Goal: Navigation & Orientation: Find specific page/section

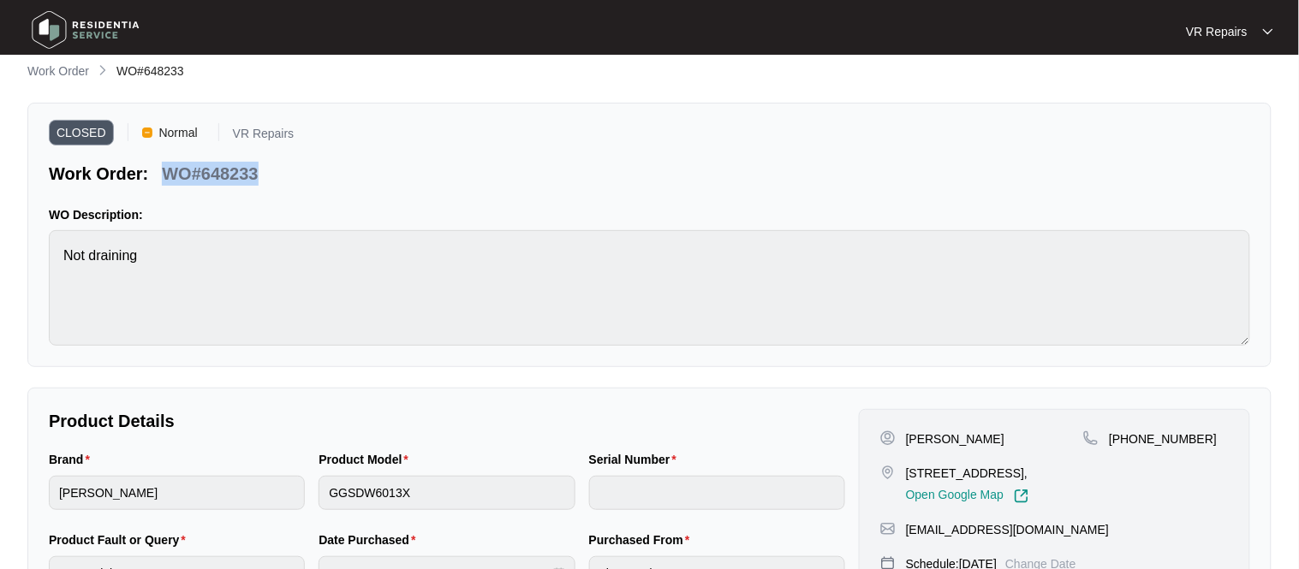
scroll to position [4, 0]
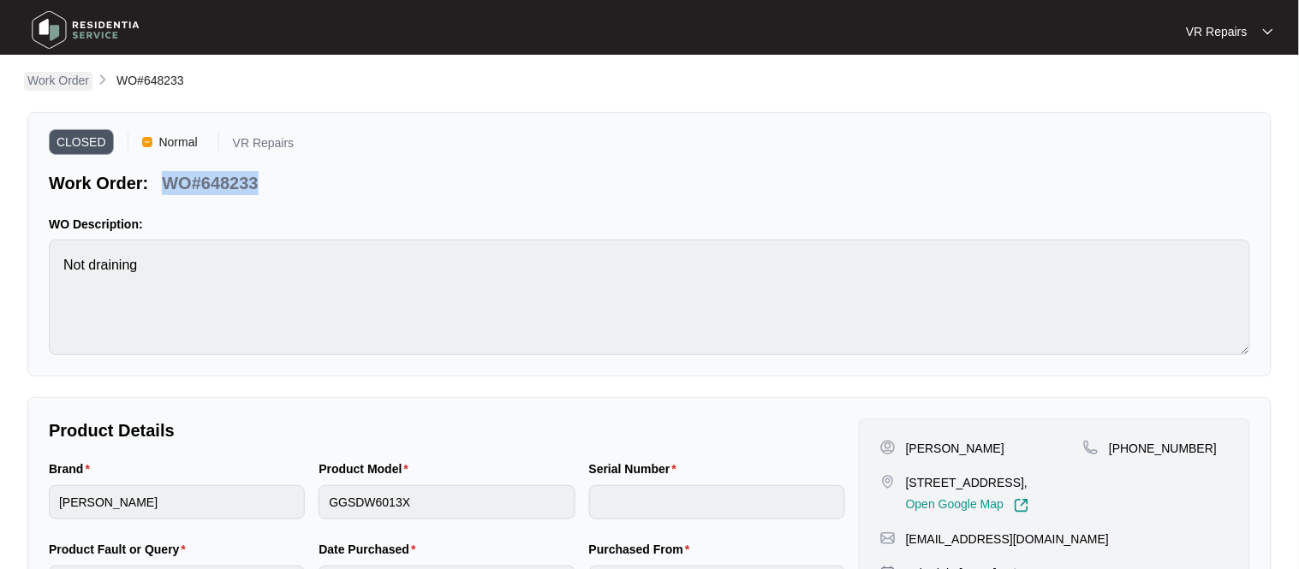
click at [55, 82] on p "Work Order" at bounding box center [58, 80] width 62 height 17
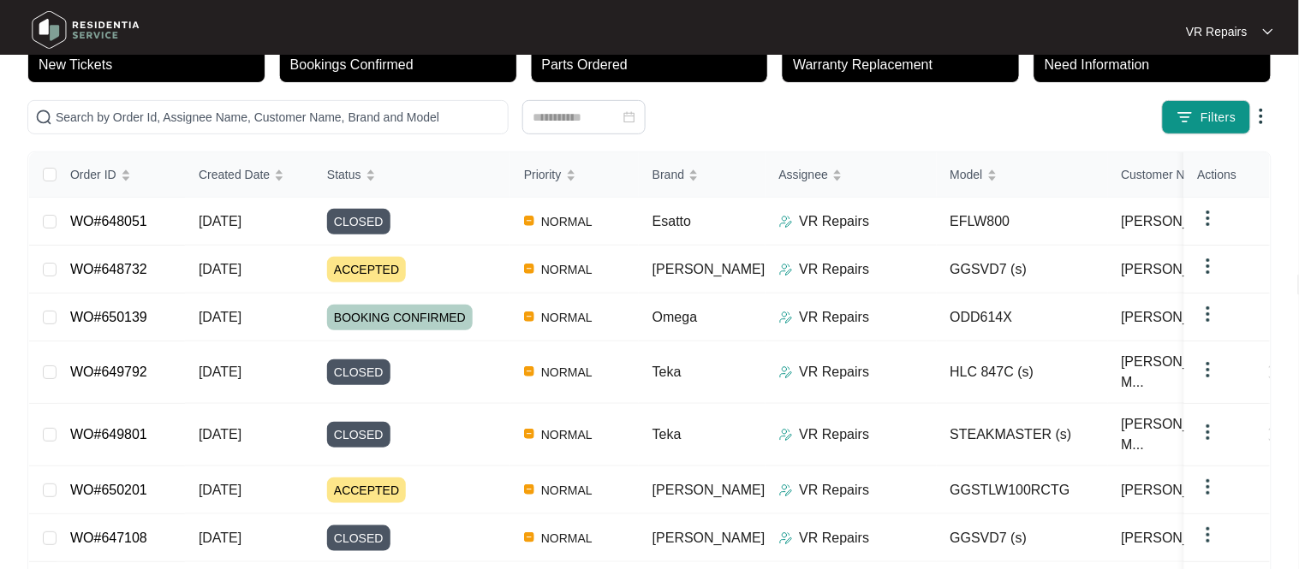
scroll to position [152, 0]
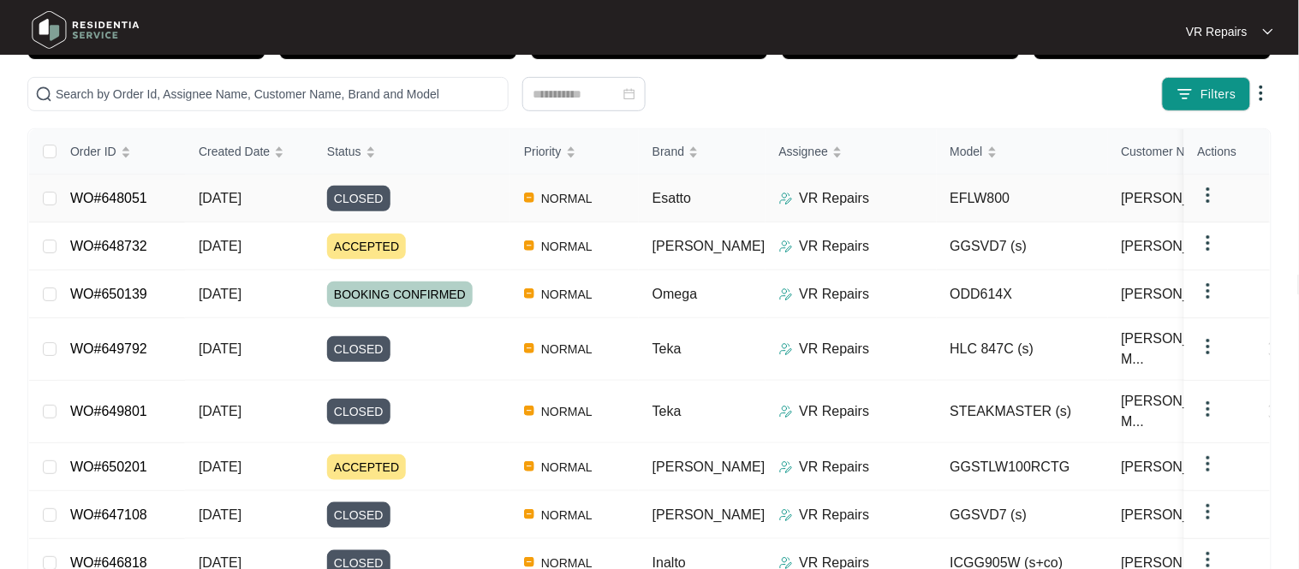
click at [128, 204] on link "WO#648051" at bounding box center [108, 198] width 77 height 15
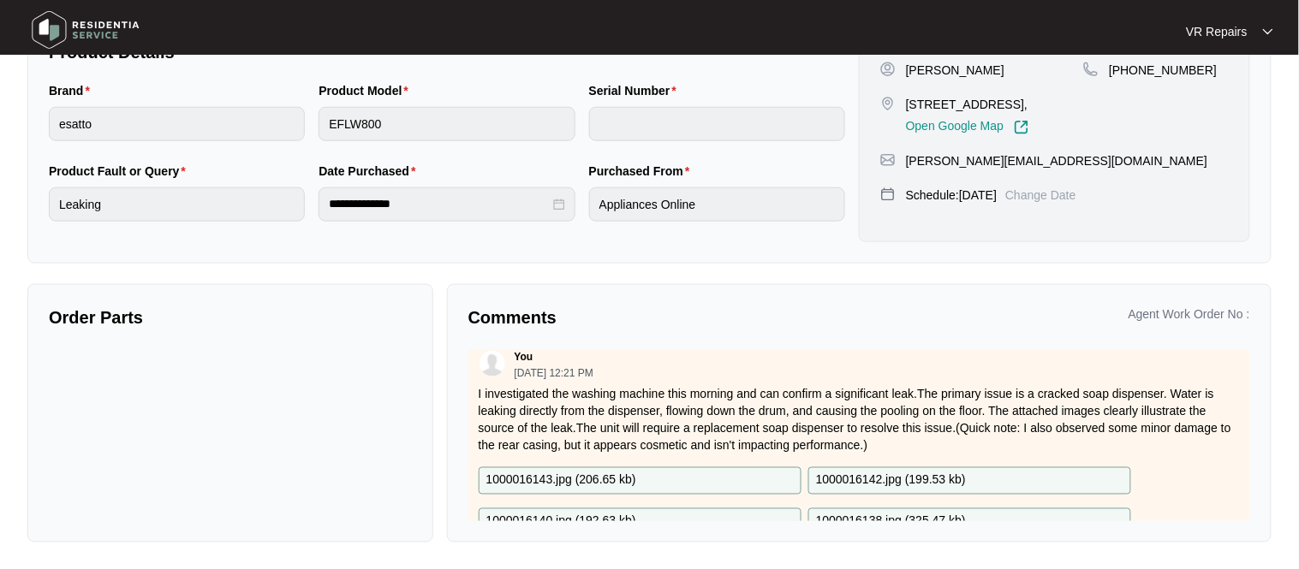
scroll to position [164, 0]
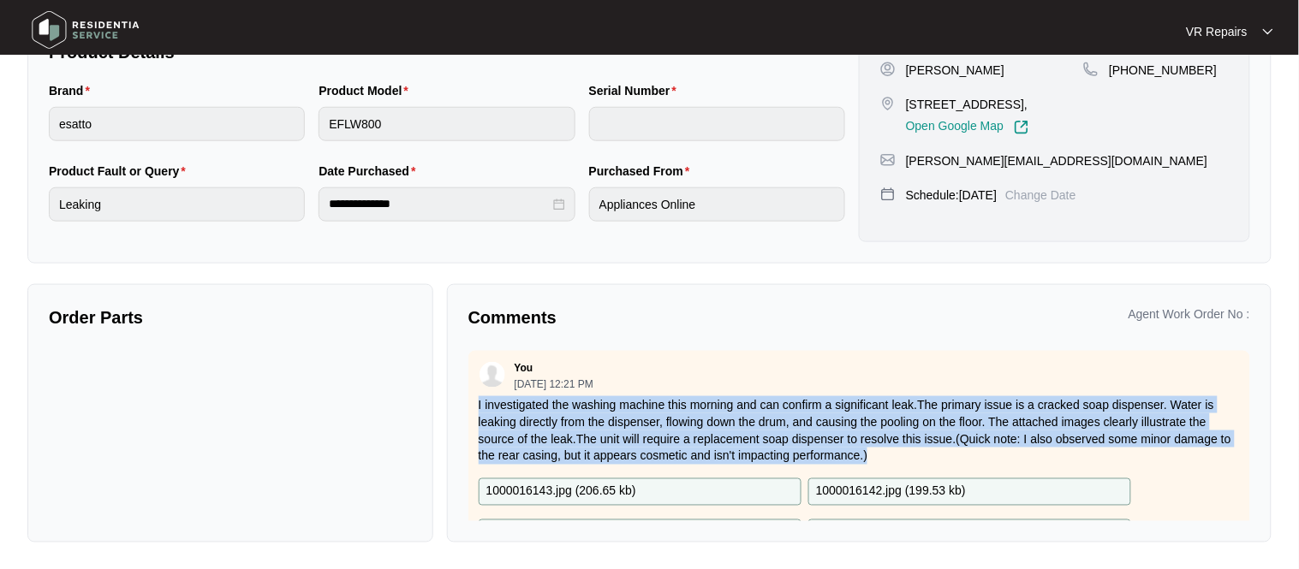
drag, startPoint x: 475, startPoint y: 402, endPoint x: 960, endPoint y: 460, distance: 488.0
click at [960, 460] on div "You [DATE] 12:21 PM ​I investigated the washing machine this morning and can co…" at bounding box center [859, 461] width 782 height 220
copy p "​I investigated the washing machine this morning and can confirm a significant …"
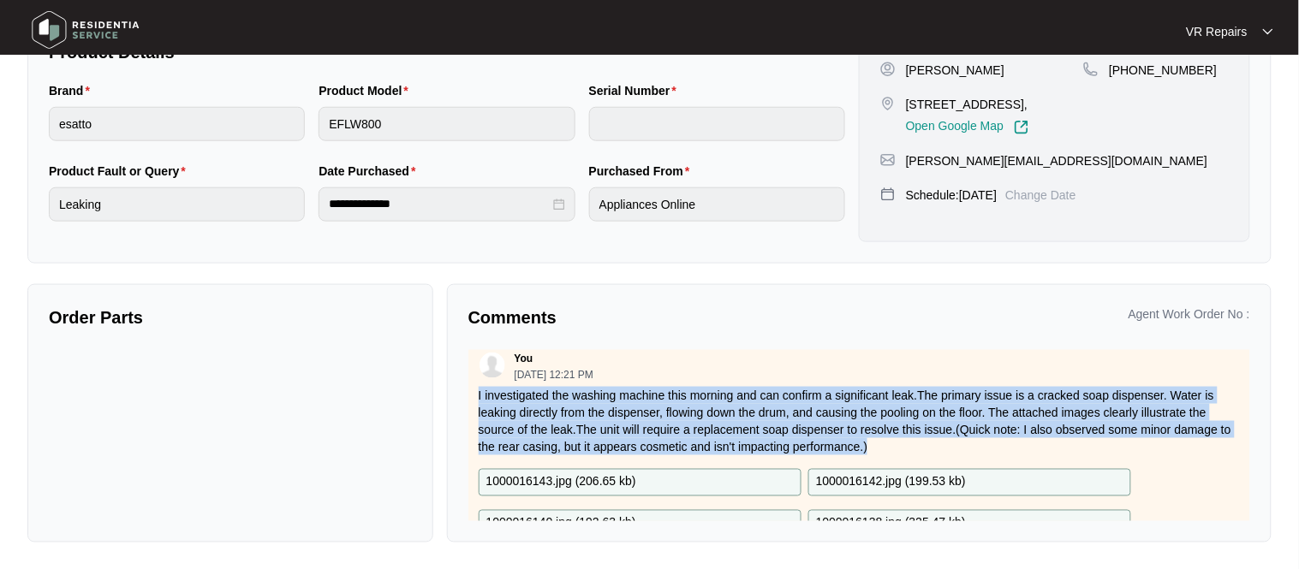
scroll to position [9, 0]
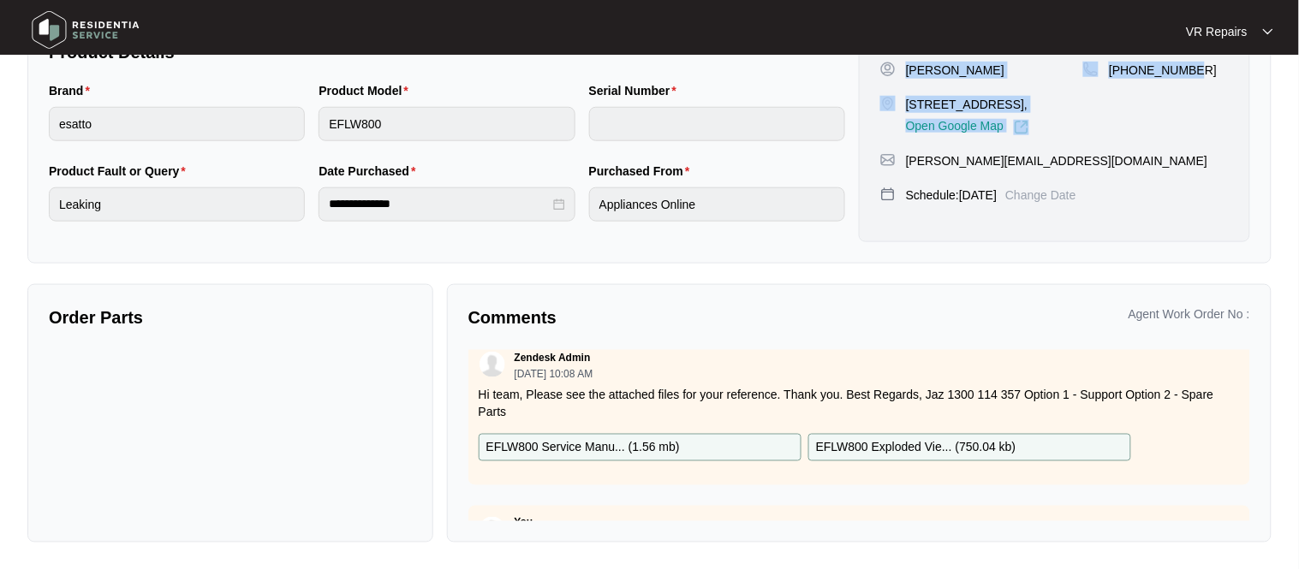
drag, startPoint x: 908, startPoint y: 72, endPoint x: 1195, endPoint y: 83, distance: 287.0
click at [1202, 86] on div "[PERSON_NAME] [STREET_ADDRESS], Open Google Map [PHONE_NUMBER]" at bounding box center [1054, 99] width 348 height 74
copy div "[PERSON_NAME] [STREET_ADDRESS], Open Google Map [PHONE_NUMBER]"
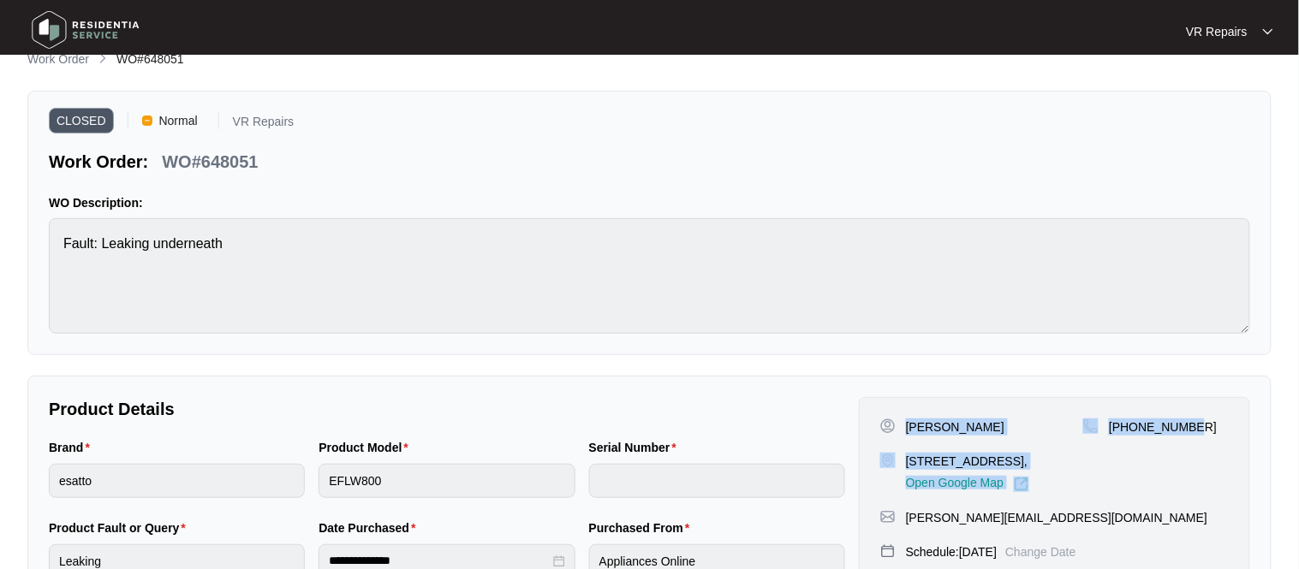
scroll to position [21, 0]
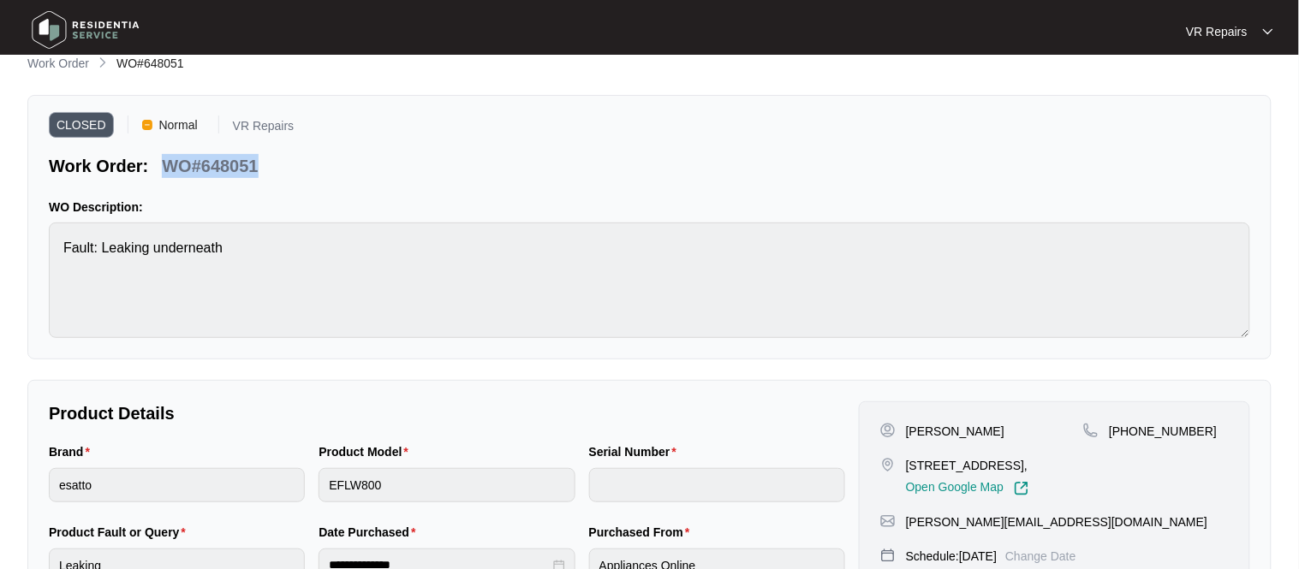
drag, startPoint x: 259, startPoint y: 159, endPoint x: 166, endPoint y: 164, distance: 92.6
click at [166, 164] on div "WO#648051" at bounding box center [210, 163] width 110 height 30
copy p "WO#648051"
click at [82, 62] on p "Work Order" at bounding box center [58, 63] width 62 height 17
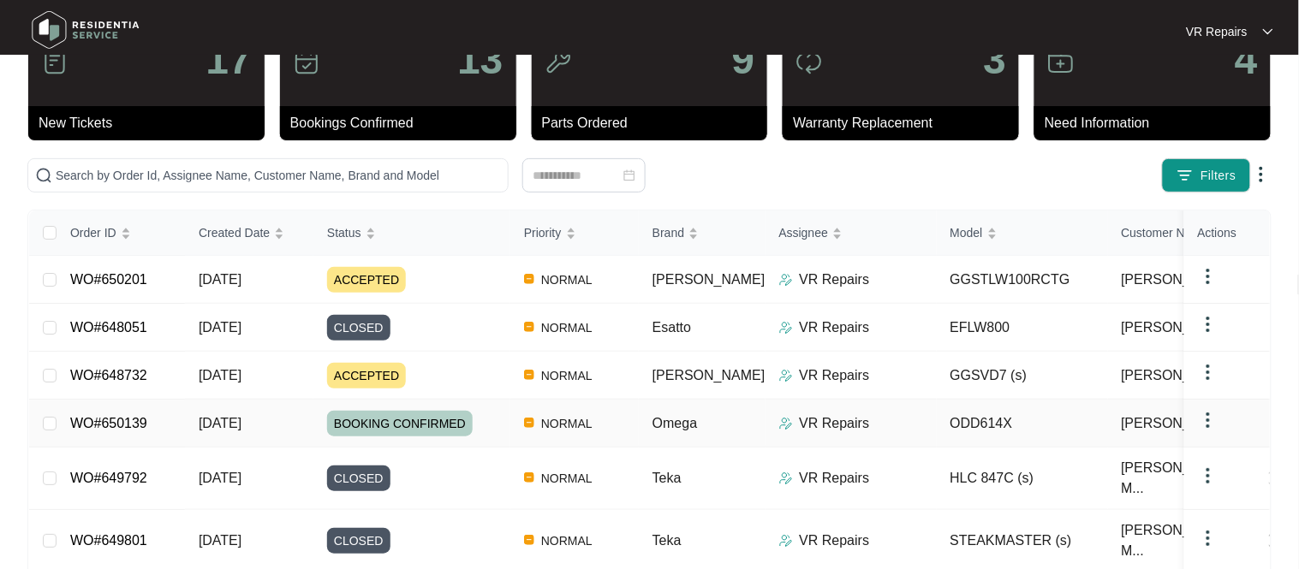
scroll to position [66, 0]
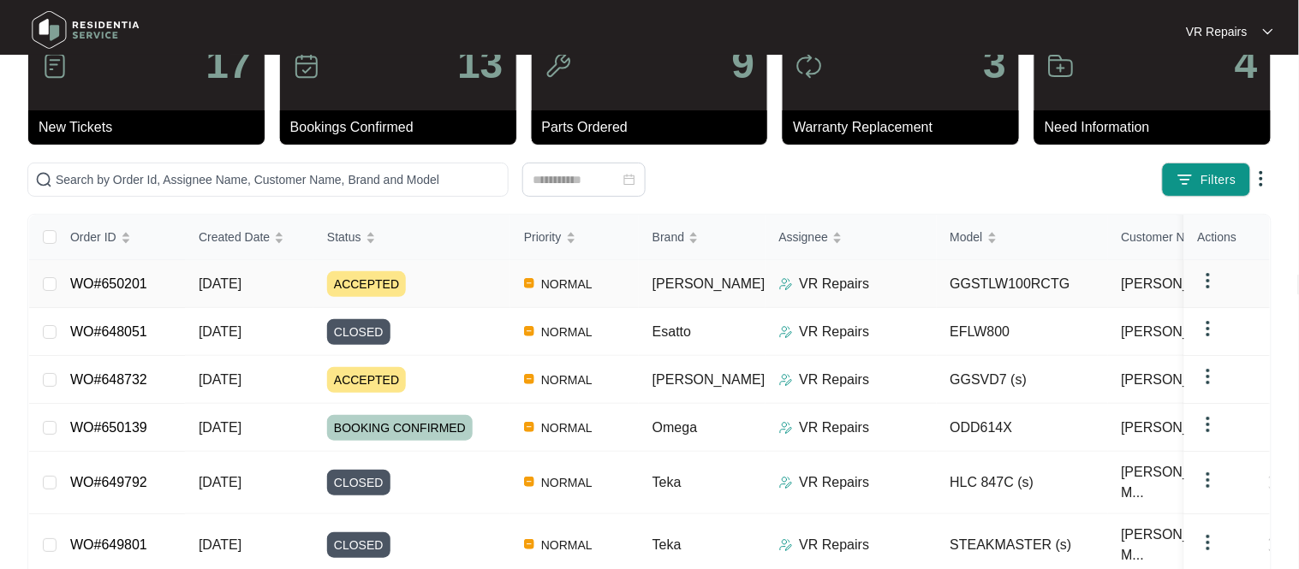
click at [140, 285] on link "WO#650201" at bounding box center [108, 284] width 77 height 15
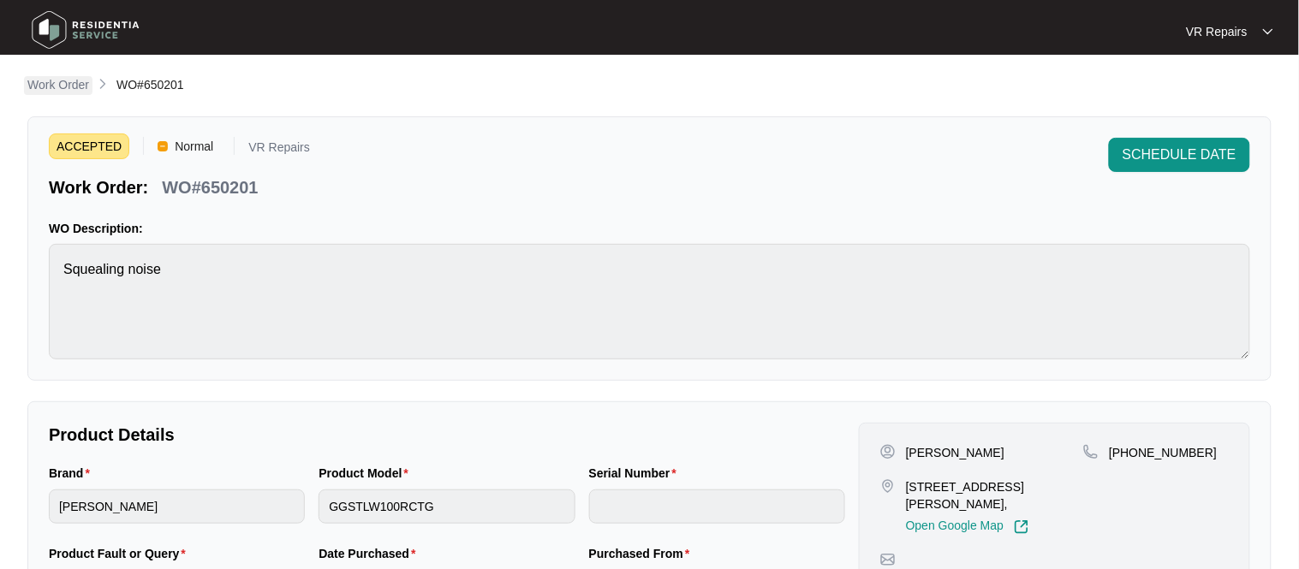
click at [35, 80] on p "Work Order" at bounding box center [58, 84] width 62 height 17
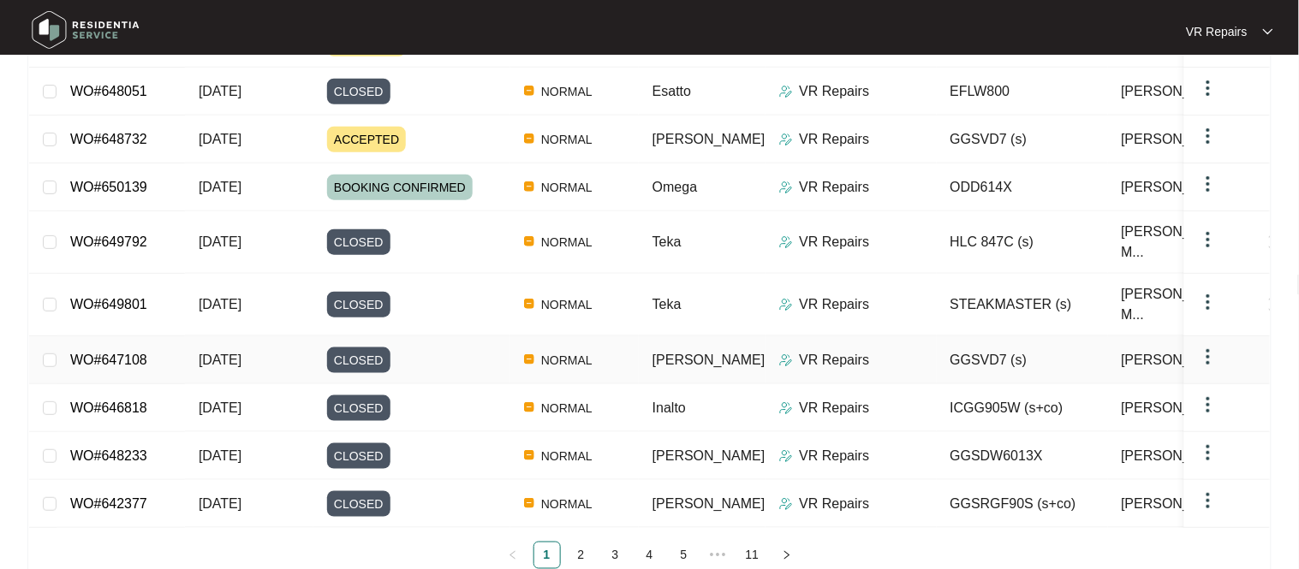
scroll to position [323, 0]
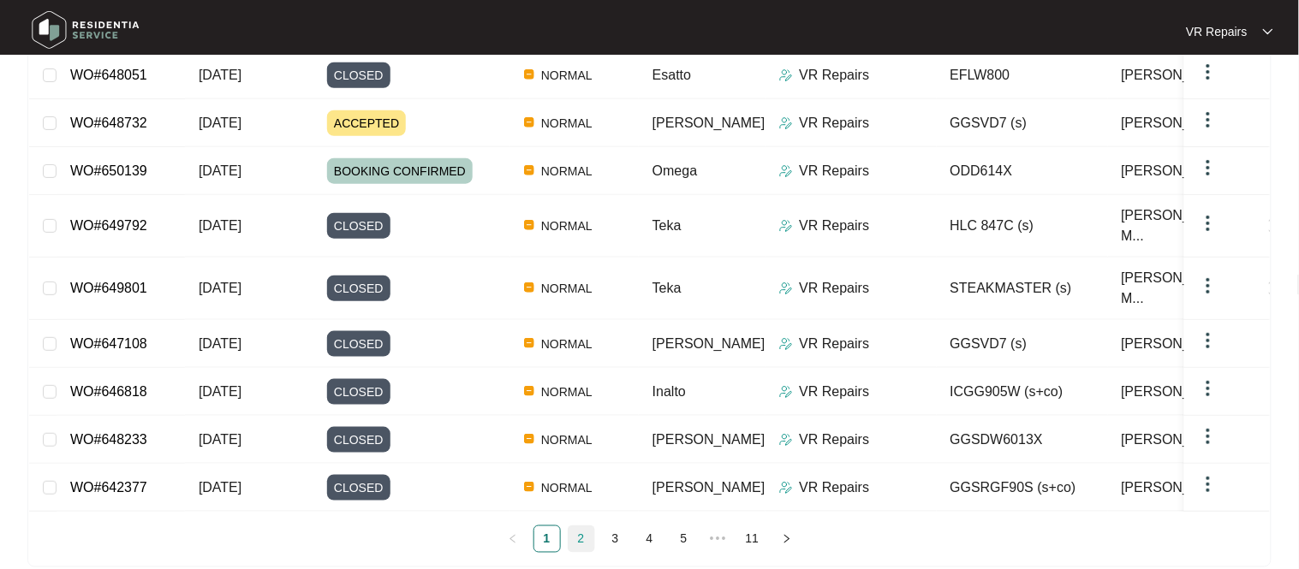
click at [582, 527] on link "2" at bounding box center [581, 540] width 26 height 26
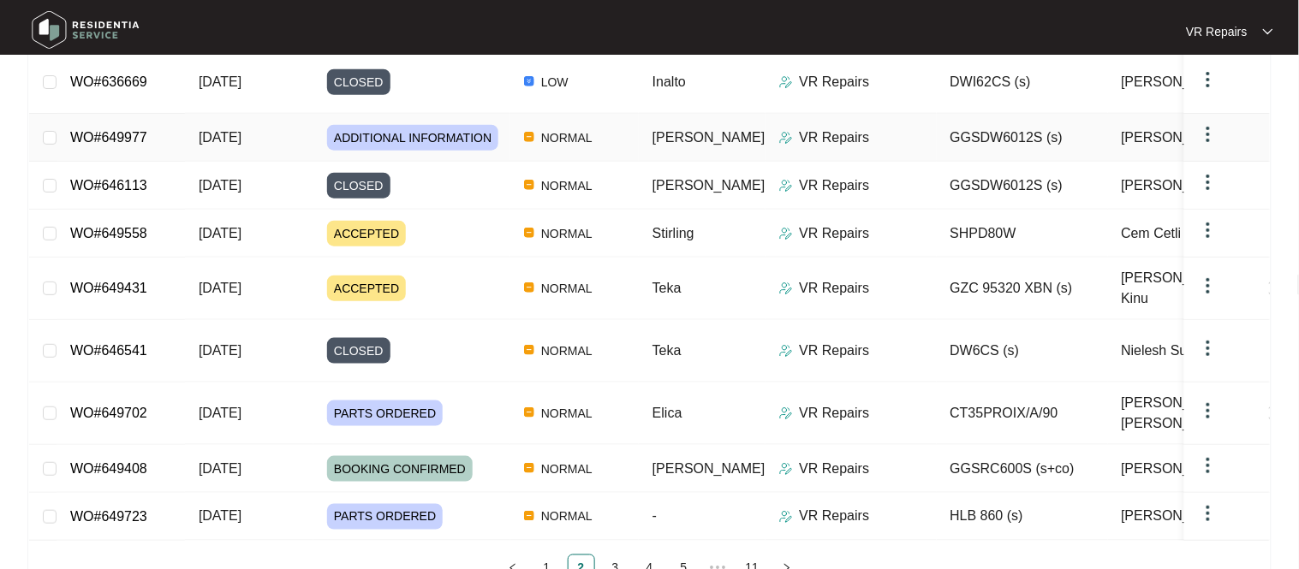
click at [116, 134] on td "WO#649977" at bounding box center [121, 138] width 128 height 48
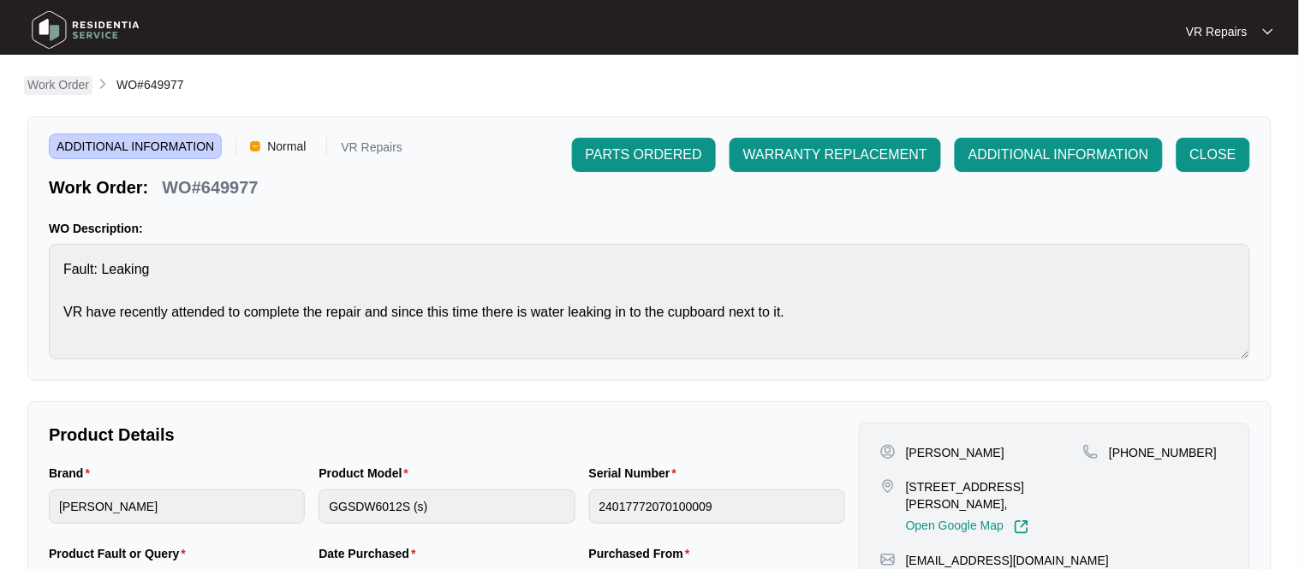
click at [55, 81] on p "Work Order" at bounding box center [58, 84] width 62 height 17
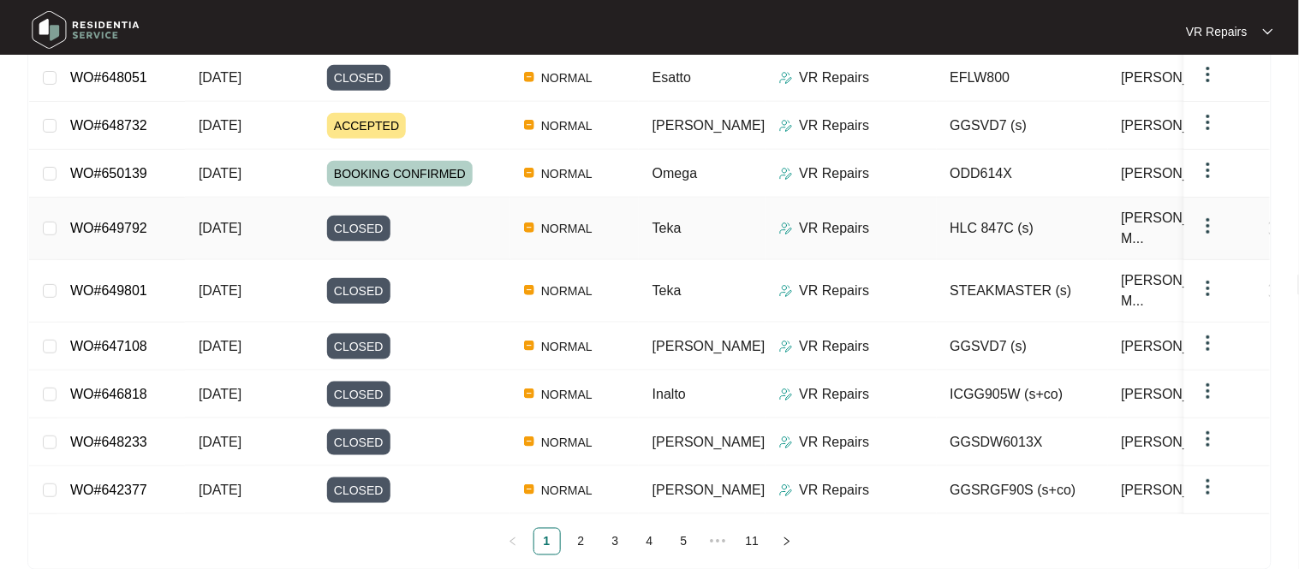
scroll to position [323, 0]
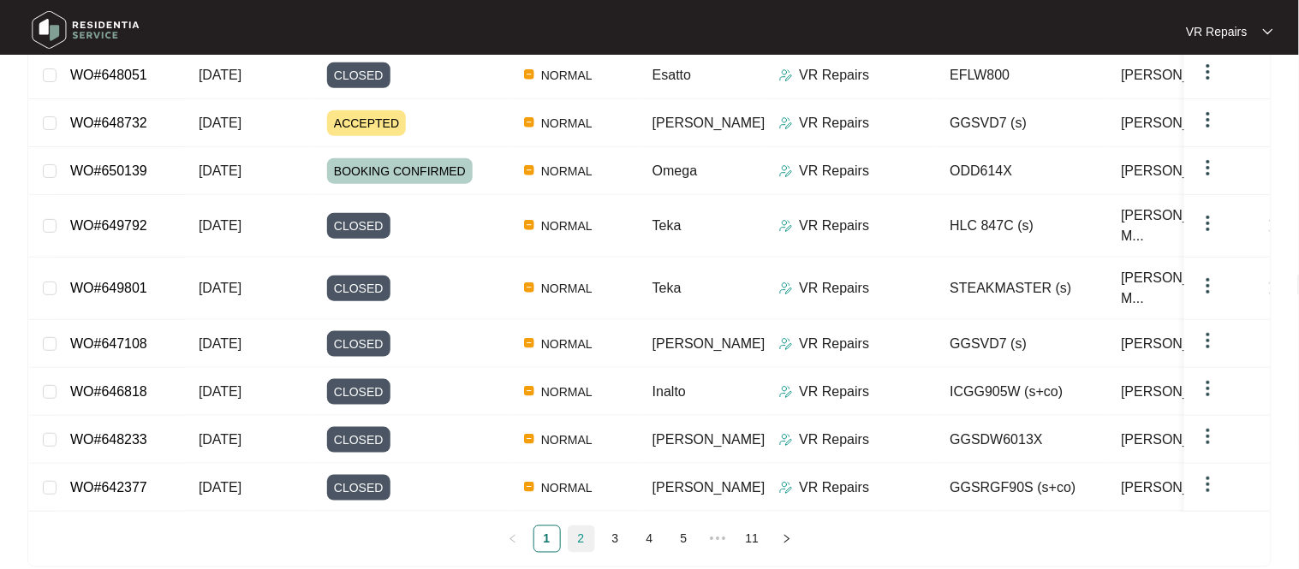
click at [584, 527] on link "2" at bounding box center [581, 540] width 26 height 26
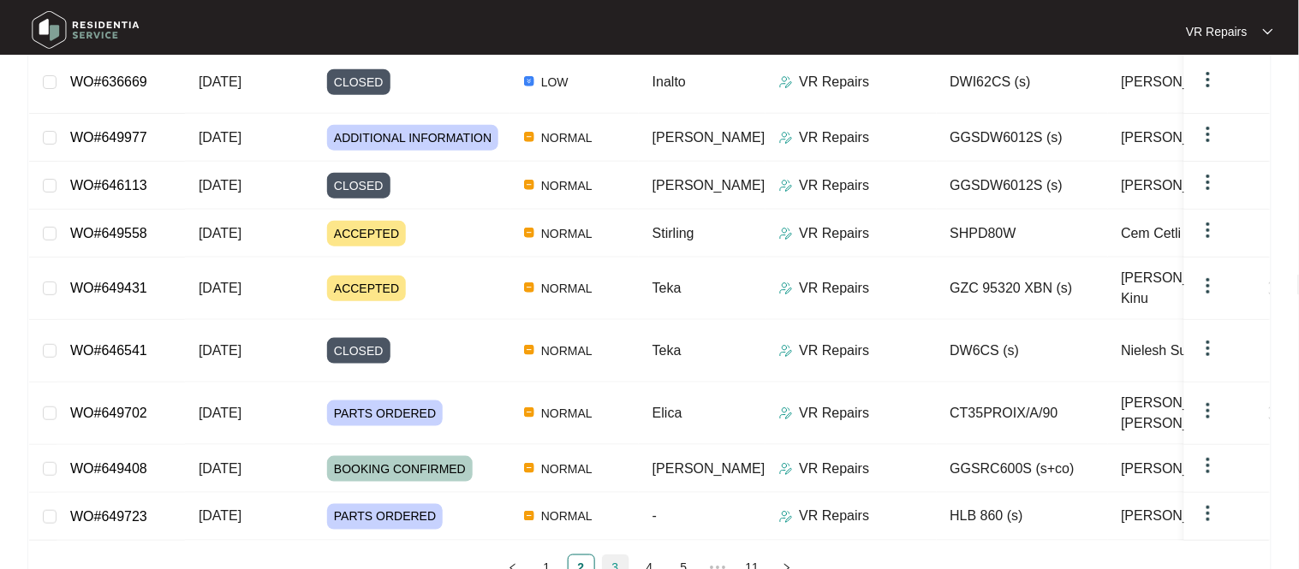
click at [611, 556] on link "3" at bounding box center [616, 569] width 26 height 26
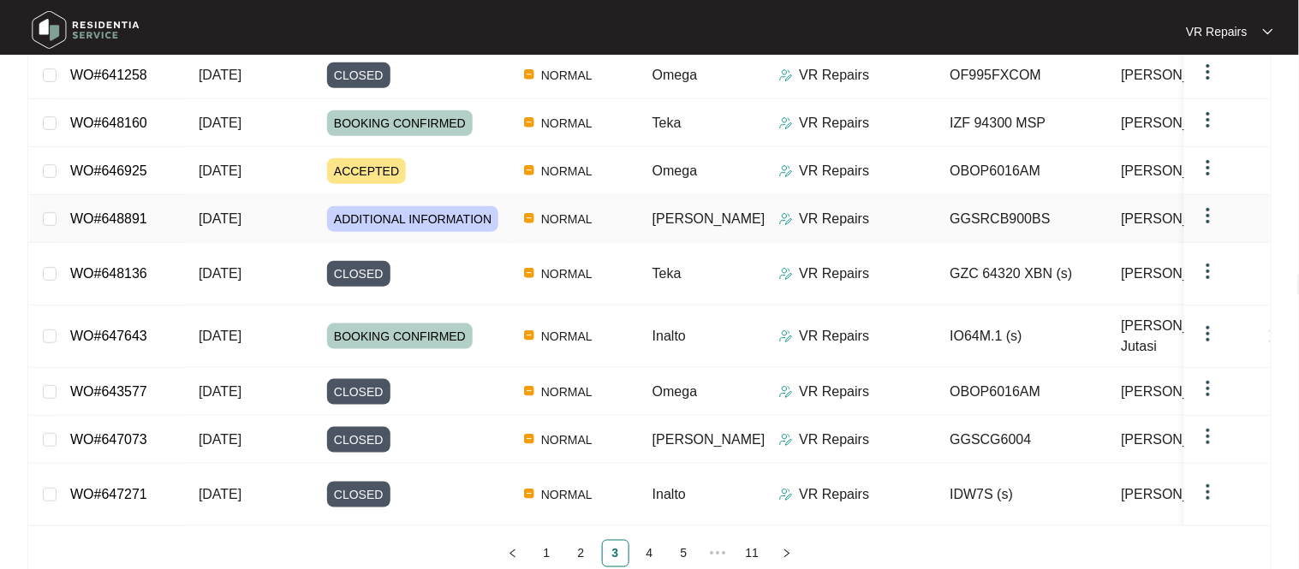
click at [113, 223] on link "WO#648891" at bounding box center [108, 218] width 77 height 15
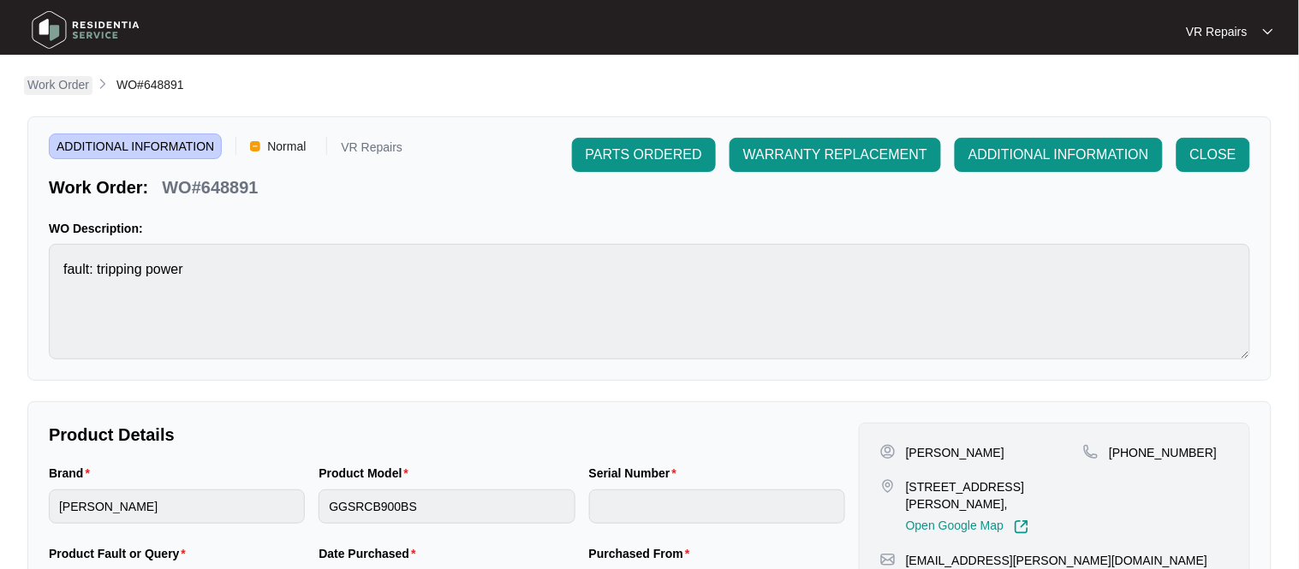
click at [36, 81] on p "Work Order" at bounding box center [58, 84] width 62 height 17
